Goal: Transaction & Acquisition: Purchase product/service

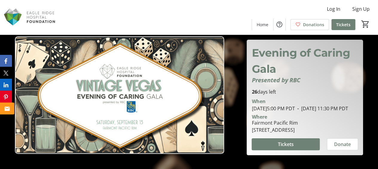
click at [6, 109] on icon "Email" at bounding box center [6, 109] width 5 height 4
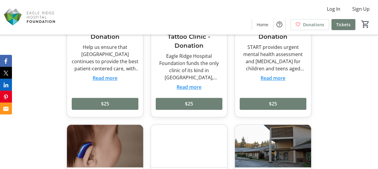
scroll to position [1584, 0]
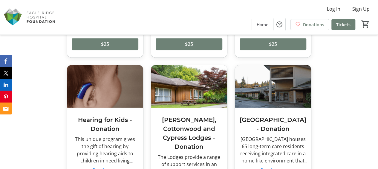
drag, startPoint x: 269, startPoint y: 140, endPoint x: 276, endPoint y: 142, distance: 6.8
click at [276, 167] on button "Read more" at bounding box center [273, 170] width 25 height 7
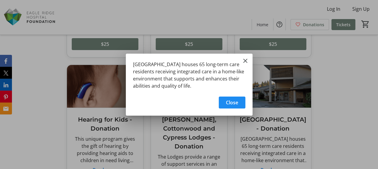
scroll to position [0, 0]
click at [234, 103] on span "Close" at bounding box center [232, 102] width 12 height 7
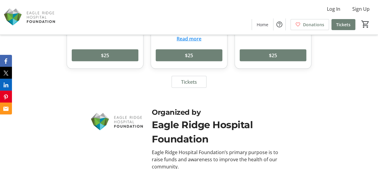
scroll to position [1745, 0]
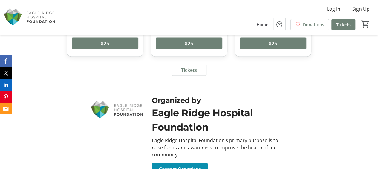
click at [197, 166] on span "Contact Organizer" at bounding box center [180, 169] width 42 height 7
click at [345, 25] on span "Tickets" at bounding box center [343, 25] width 14 height 6
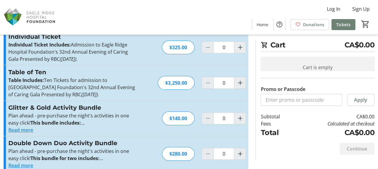
scroll to position [29, 0]
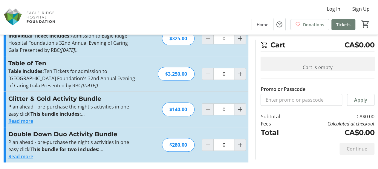
click at [24, 122] on button "Read more" at bounding box center [20, 121] width 25 height 7
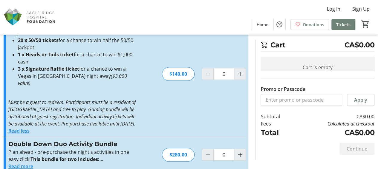
scroll to position [120, 0]
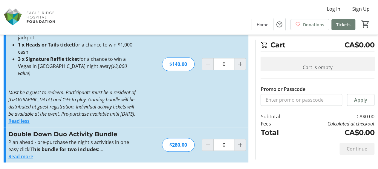
click at [21, 157] on button "Read more" at bounding box center [20, 156] width 25 height 7
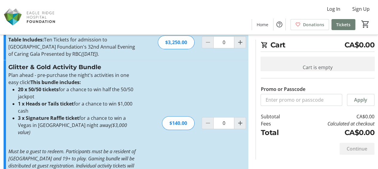
scroll to position [61, 0]
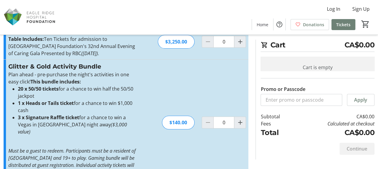
drag, startPoint x: 29, startPoint y: 109, endPoint x: 25, endPoint y: 104, distance: 6.2
click at [25, 104] on li "1 x Heads or Tails ticket for a chance to win $1,000 cash" at bounding box center [78, 107] width 121 height 14
copy li "Heads or Tails ticket for a chance to win $1,000 cash"
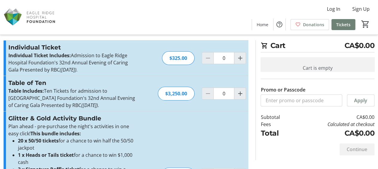
scroll to position [0, 0]
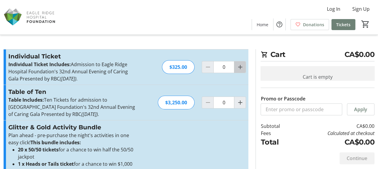
click at [240, 67] on mat-icon "Increment by one" at bounding box center [239, 67] width 7 height 7
type input "1"
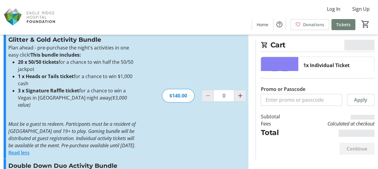
scroll to position [90, 0]
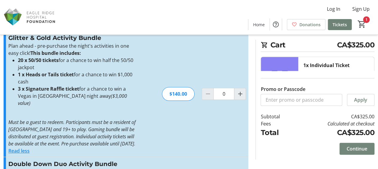
click at [351, 146] on span "Continue" at bounding box center [357, 149] width 21 height 7
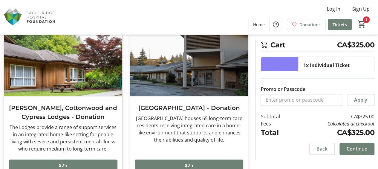
scroll to position [353, 0]
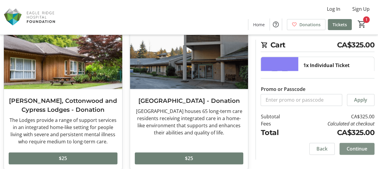
click at [351, 147] on span "Continue" at bounding box center [357, 149] width 21 height 7
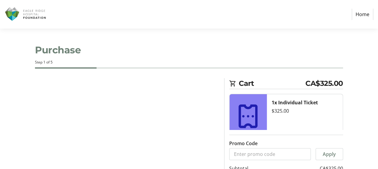
select select "CA"
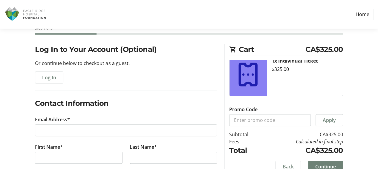
scroll to position [60, 0]
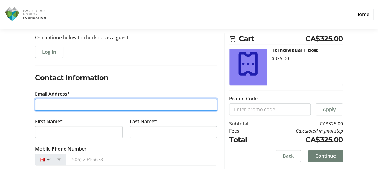
click at [105, 104] on input "Email Address*" at bounding box center [126, 105] width 182 height 12
type input "[EMAIL_ADDRESS][DOMAIN_NAME]"
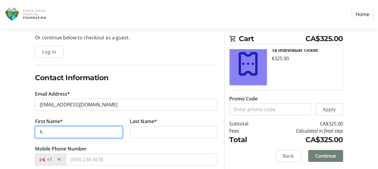
type input "h"
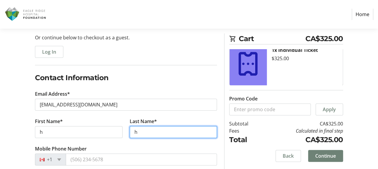
type input "h"
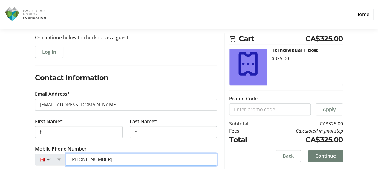
type input "[PHONE_NUMBER]"
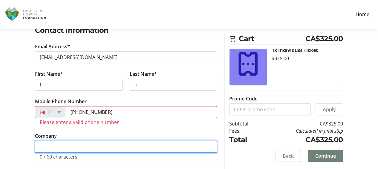
scroll to position [139, 0]
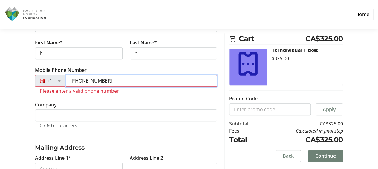
drag, startPoint x: 122, startPoint y: 83, endPoint x: 68, endPoint y: 84, distance: 53.5
click at [68, 84] on input "[PHONE_NUMBER]" at bounding box center [141, 81] width 151 height 12
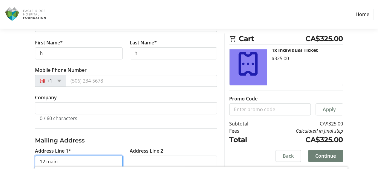
type input "12 main"
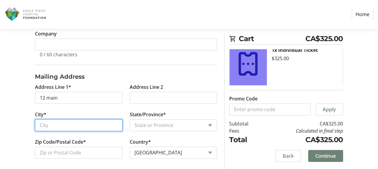
scroll to position [205, 0]
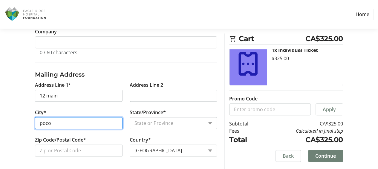
type input "poco"
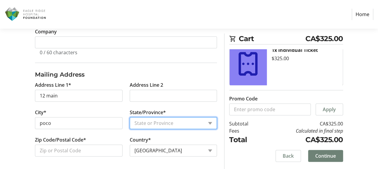
select select "BC"
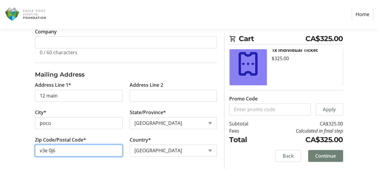
type input "v3e 0j6"
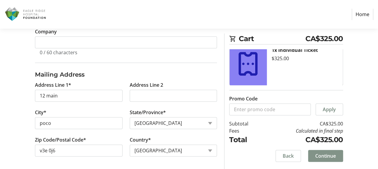
click at [327, 157] on span "Continue" at bounding box center [325, 156] width 21 height 7
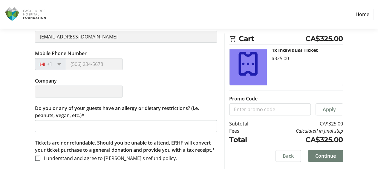
scroll to position [183, 0]
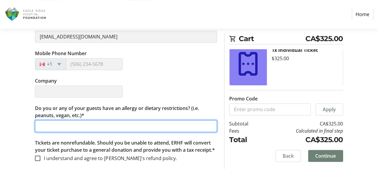
click at [63, 120] on input "Do you or any of your guests have an allergy or dietary restrictions? (i.e. pea…" at bounding box center [126, 126] width 182 height 12
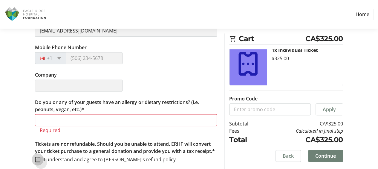
click at [38, 159] on div at bounding box center [37, 159] width 5 height 5
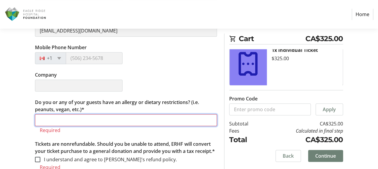
click at [67, 121] on input "Do you or any of your guests have an allergy or dietary restrictions? (i.e. pea…" at bounding box center [126, 120] width 182 height 12
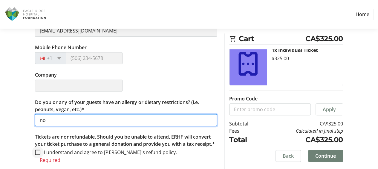
type input "no"
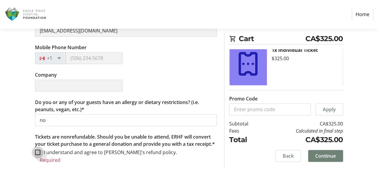
click at [39, 155] on input "I understand and agree to [PERSON_NAME]'s refund policy." at bounding box center [37, 152] width 5 height 5
checkbox input "true"
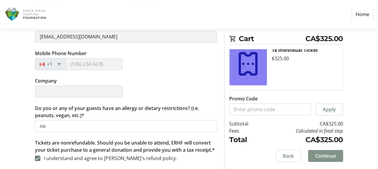
click at [326, 154] on span "Continue" at bounding box center [325, 156] width 21 height 7
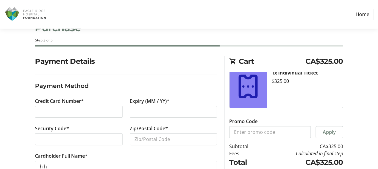
scroll to position [45, 0]
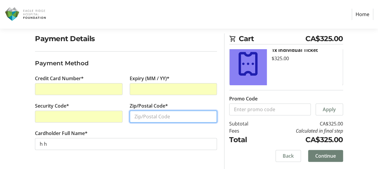
click at [151, 113] on input "Zip/Postal Code*" at bounding box center [173, 117] width 87 height 12
type input "v3e0j4"
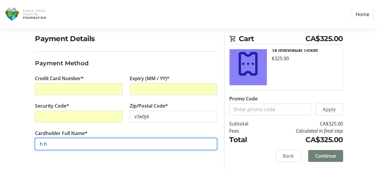
drag, startPoint x: 91, startPoint y: 146, endPoint x: 19, endPoint y: 147, distance: 72.3
click at [19, 147] on div "Payment Details Payment Method Credit Card Number* Expiry (MM / YY)* Security C…" at bounding box center [189, 101] width 378 height 136
type input "a b"
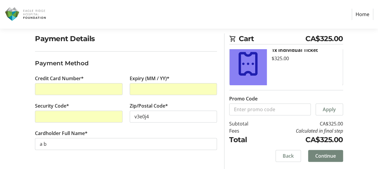
click at [330, 156] on span "Continue" at bounding box center [325, 156] width 21 height 7
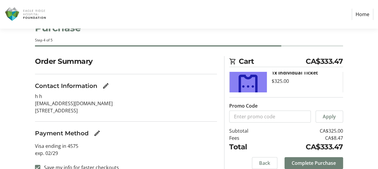
scroll to position [45, 0]
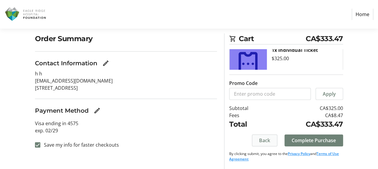
click at [265, 141] on span "Back" at bounding box center [264, 140] width 11 height 7
